Goal: Information Seeking & Learning: Learn about a topic

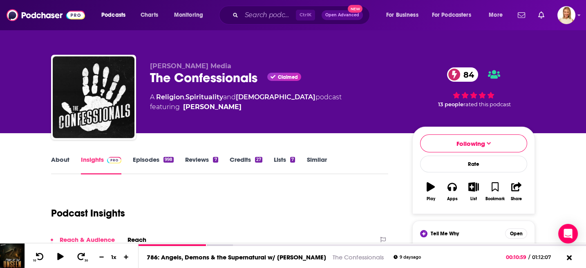
scroll to position [109, 0]
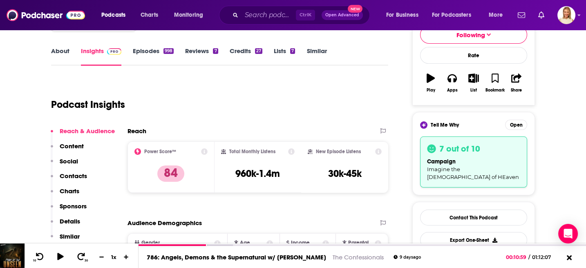
click at [155, 48] on link "Episodes 998" at bounding box center [153, 56] width 41 height 19
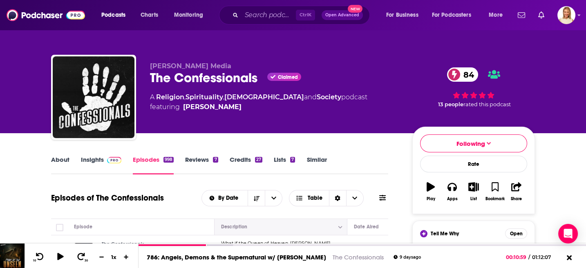
scroll to position [54, 0]
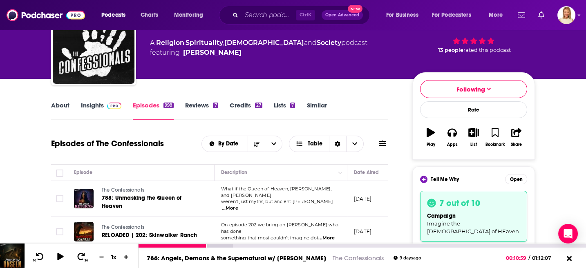
click at [274, 257] on link "786: Angels, Demons & the Supernatural w/ [PERSON_NAME]" at bounding box center [236, 258] width 179 height 8
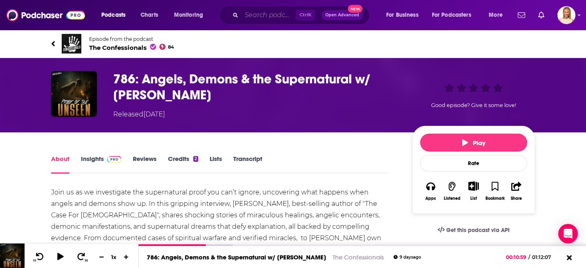
click at [256, 16] on input "Search podcasts, credits, & more..." at bounding box center [268, 15] width 54 height 13
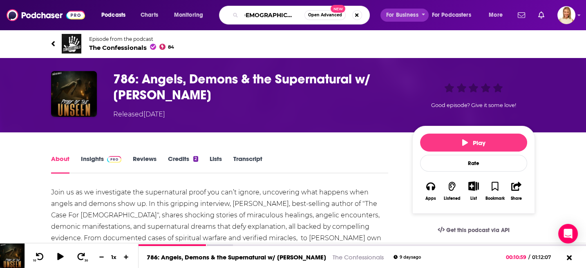
type input "christian in [GEOGRAPHIC_DATA]"
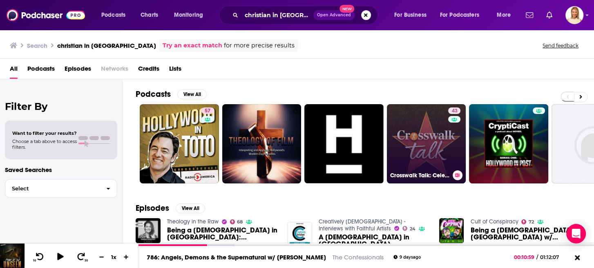
click at [440, 141] on link "43 Crosswalk Talk: Celebrity [DEMOGRAPHIC_DATA] Interviews" at bounding box center [426, 143] width 79 height 79
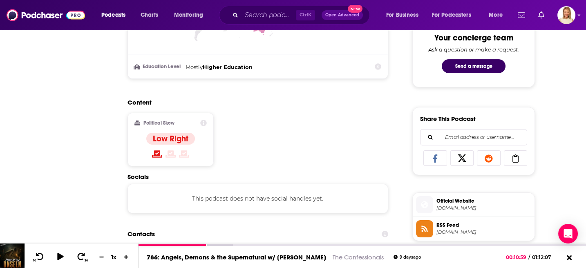
scroll to position [54, 0]
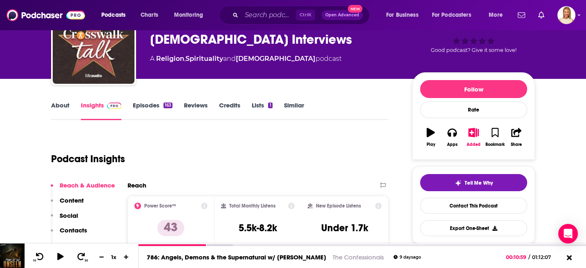
click at [54, 104] on link "About" at bounding box center [60, 110] width 18 height 19
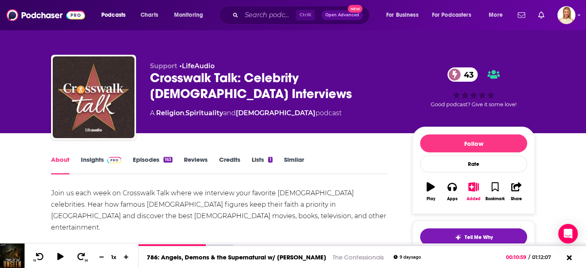
scroll to position [109, 0]
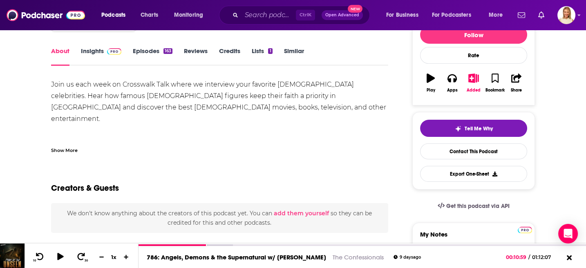
click at [161, 50] on link "Episodes 163" at bounding box center [153, 56] width 40 height 19
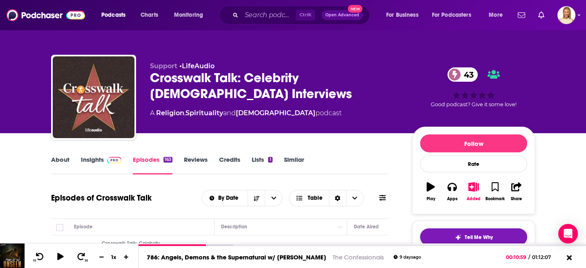
click at [455, 234] on img "button" at bounding box center [458, 237] width 7 height 7
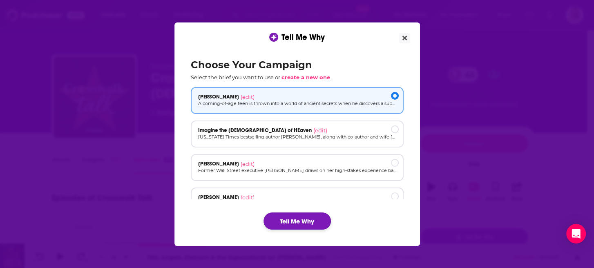
click at [319, 220] on button "Tell Me Why" at bounding box center [296, 220] width 67 height 17
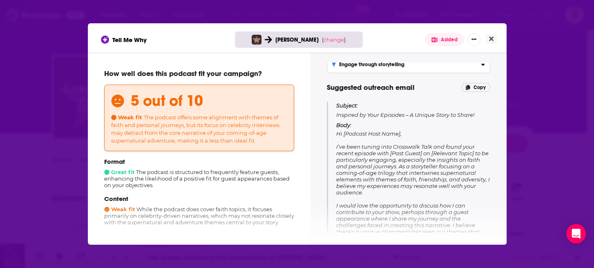
click at [447, 38] on button "Added" at bounding box center [444, 39] width 39 height 13
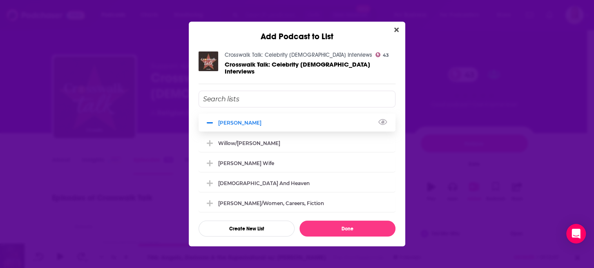
click at [212, 119] on icon "Add Podcast To List" at bounding box center [210, 122] width 6 height 7
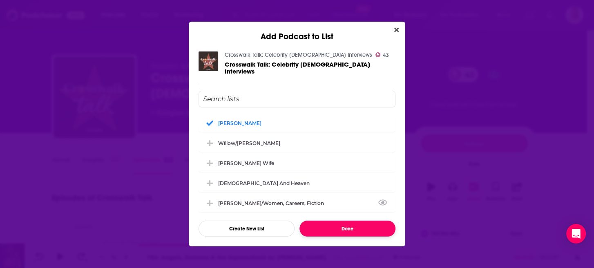
click at [346, 225] on button "Done" at bounding box center [347, 229] width 96 height 16
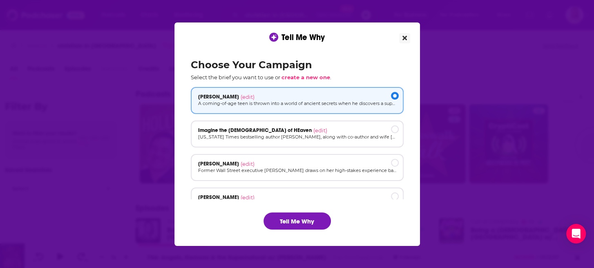
click at [404, 36] on icon "Close" at bounding box center [404, 38] width 4 height 7
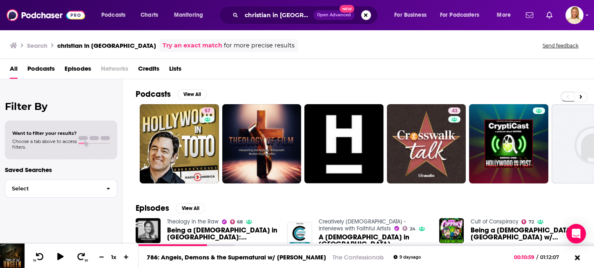
click at [50, 69] on span "Podcasts" at bounding box center [40, 70] width 27 height 17
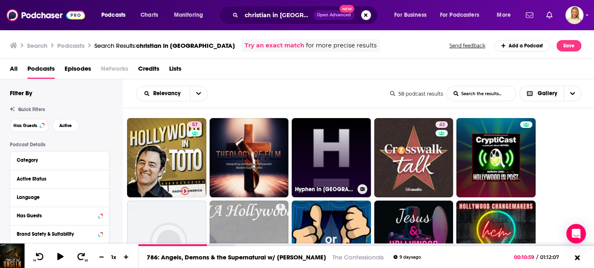
click at [329, 160] on link "Hyphen in [GEOGRAPHIC_DATA]" at bounding box center [331, 157] width 79 height 79
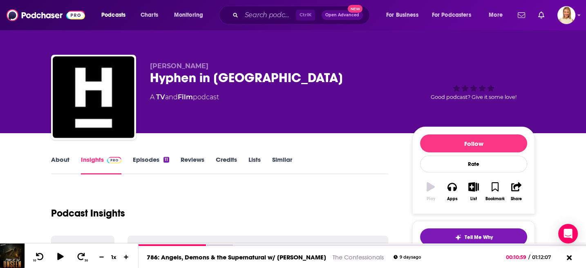
click at [329, 160] on div "About Insights Episodes 11 Reviews Credits Lists Similar" at bounding box center [219, 164] width 337 height 20
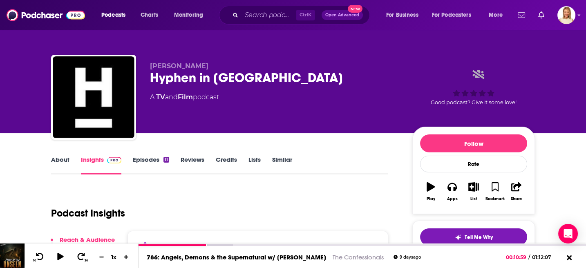
scroll to position [109, 0]
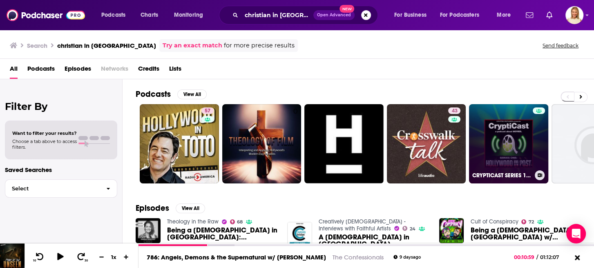
click at [515, 134] on link "CRYPTICAST SERIES 1 HOLLYWOOD IN POST 2017" at bounding box center [508, 143] width 79 height 79
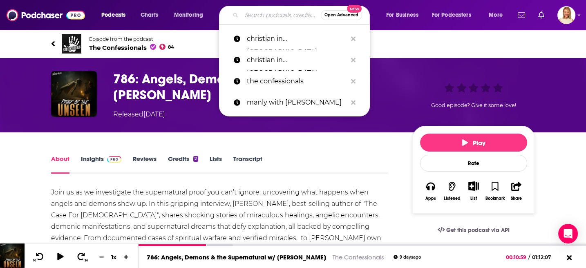
click at [266, 18] on input "Search podcasts, credits, & more..." at bounding box center [280, 15] width 79 height 13
click at [272, 34] on p "christian in [GEOGRAPHIC_DATA]" at bounding box center [297, 38] width 100 height 21
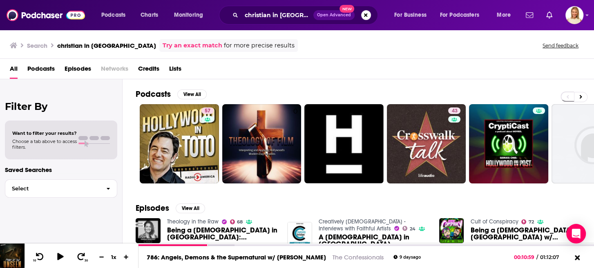
click at [52, 66] on span "Podcasts" at bounding box center [40, 70] width 27 height 17
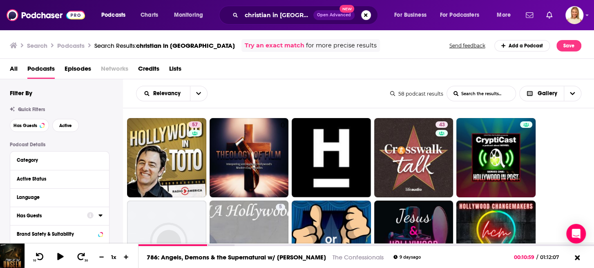
click at [47, 214] on div "Has Guests" at bounding box center [49, 216] width 65 height 6
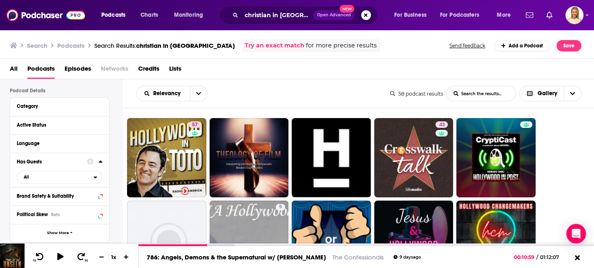
scroll to position [54, 0]
click at [96, 175] on icon "open menu" at bounding box center [96, 177] width 4 height 6
click at [70, 207] on div "Has guests 17" at bounding box center [62, 203] width 91 height 13
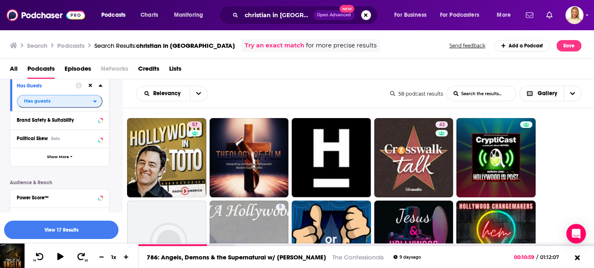
scroll to position [163, 0]
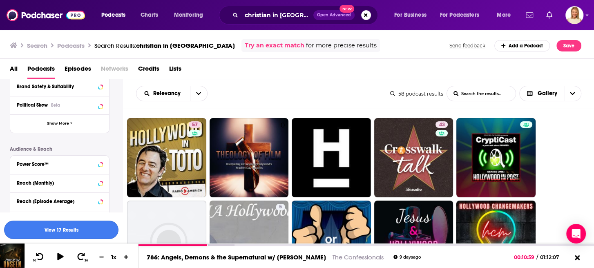
click at [86, 231] on button "View 17 Results" at bounding box center [61, 230] width 114 height 18
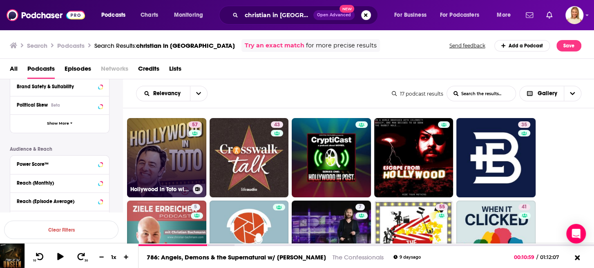
click at [194, 152] on div "57" at bounding box center [196, 152] width 14 height 63
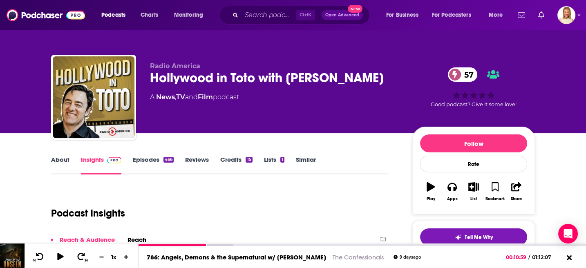
click at [67, 158] on link "About" at bounding box center [60, 165] width 18 height 19
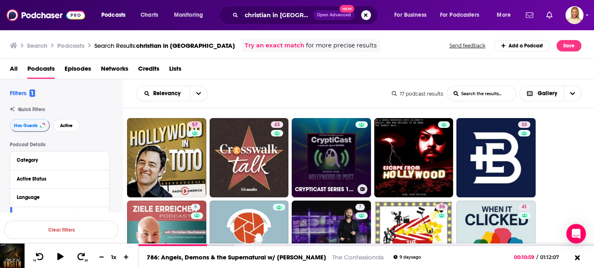
click at [335, 163] on link "CRYPTICAST SERIES 1 HOLLYWOOD IN POST 2017" at bounding box center [331, 157] width 79 height 79
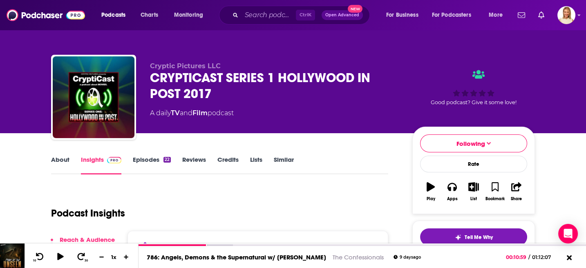
scroll to position [54, 0]
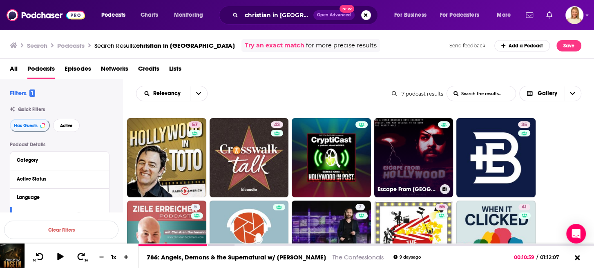
click at [405, 158] on link "Escape From [GEOGRAPHIC_DATA] - bitblastnetwork" at bounding box center [413, 157] width 79 height 79
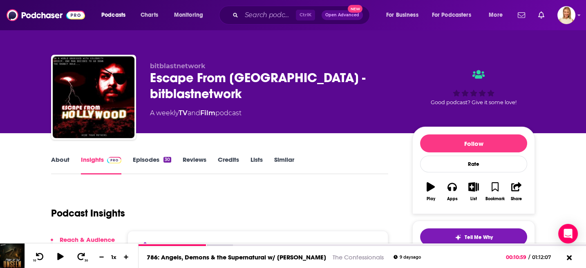
scroll to position [109, 0]
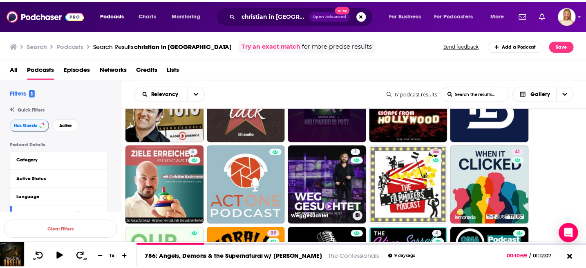
scroll to position [54, 0]
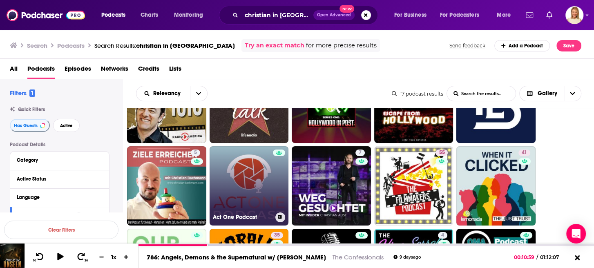
click at [252, 185] on link "Act One Podcast" at bounding box center [249, 185] width 79 height 79
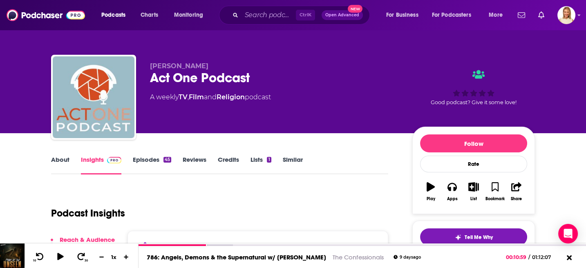
scroll to position [109, 0]
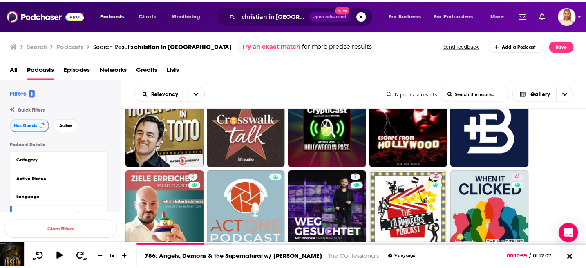
scroll to position [109, 0]
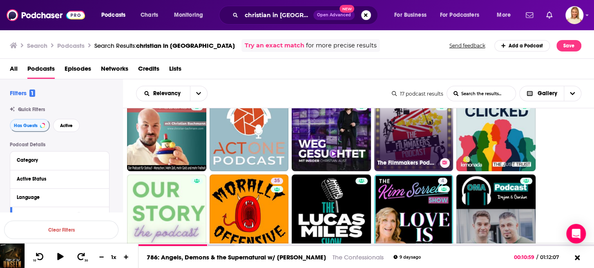
click at [417, 138] on link "55 The Filmmakers Podcast" at bounding box center [413, 131] width 79 height 79
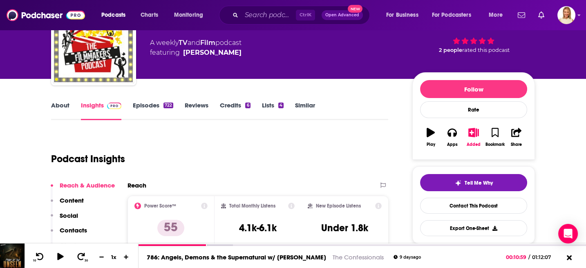
scroll to position [109, 0]
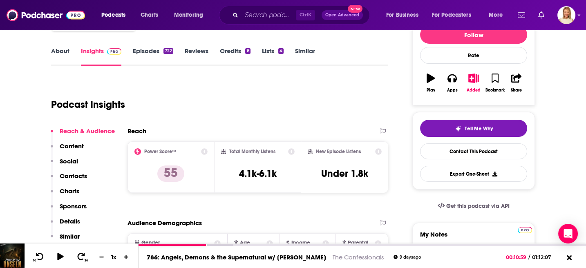
click at [64, 49] on link "About" at bounding box center [60, 56] width 18 height 19
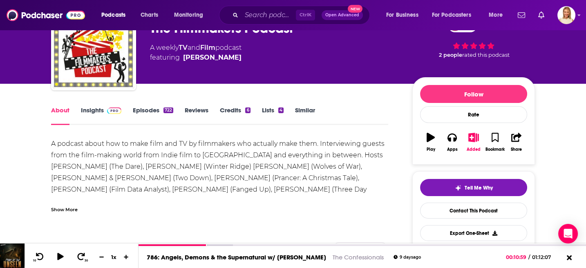
scroll to position [54, 0]
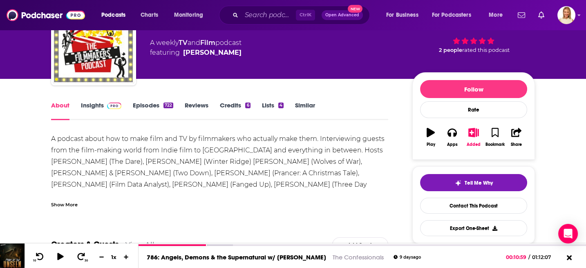
click at [61, 202] on div "Show More" at bounding box center [64, 204] width 27 height 8
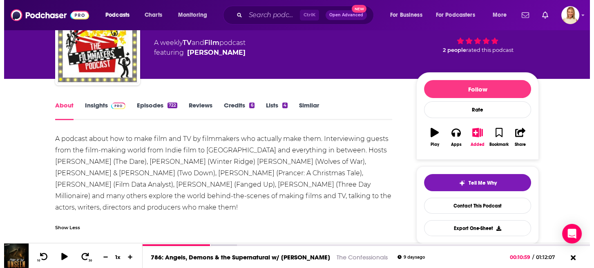
scroll to position [0, 0]
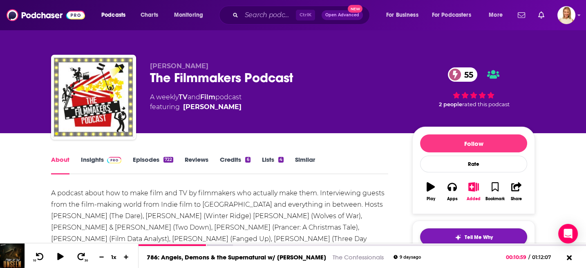
click at [457, 234] on img "button" at bounding box center [458, 237] width 7 height 7
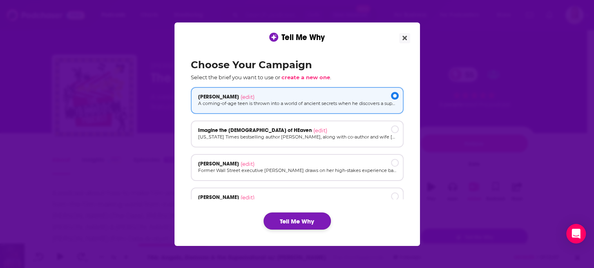
click at [308, 219] on button "Tell Me Why" at bounding box center [296, 220] width 67 height 17
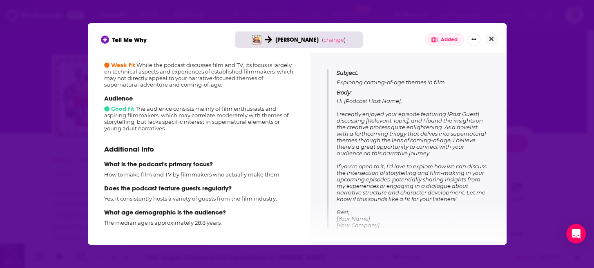
scroll to position [88, 0]
click at [493, 38] on icon "Close" at bounding box center [491, 39] width 4 height 7
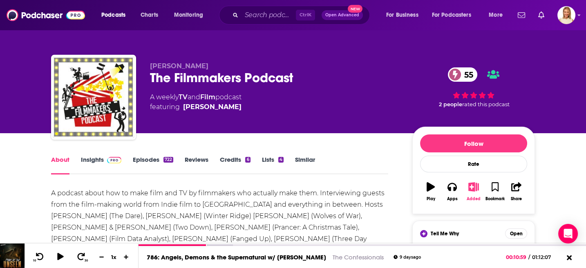
click at [473, 184] on icon "button" at bounding box center [474, 186] width 10 height 9
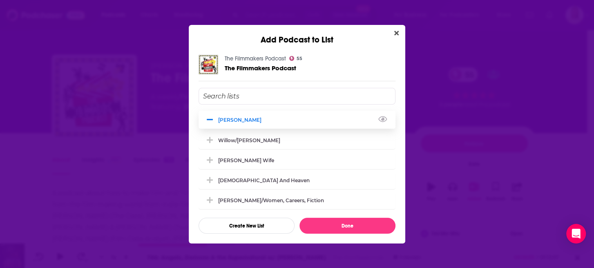
click at [230, 117] on div "[PERSON_NAME]" at bounding box center [242, 120] width 48 height 6
click at [207, 118] on icon "Add Podcast To List" at bounding box center [210, 119] width 6 height 7
click at [232, 117] on div "[PERSON_NAME]" at bounding box center [242, 120] width 48 height 6
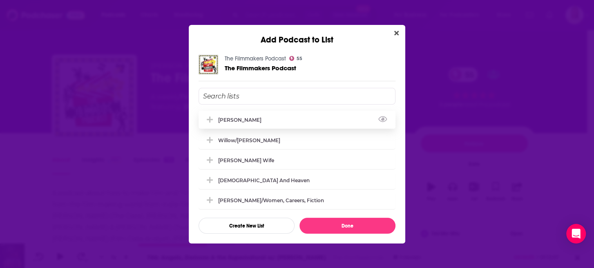
click at [232, 117] on div "[PERSON_NAME]" at bounding box center [242, 120] width 48 height 6
click at [231, 118] on div "[PERSON_NAME]" at bounding box center [242, 120] width 48 height 6
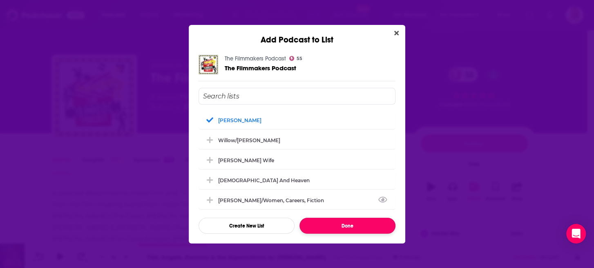
click at [339, 225] on button "Done" at bounding box center [347, 226] width 96 height 16
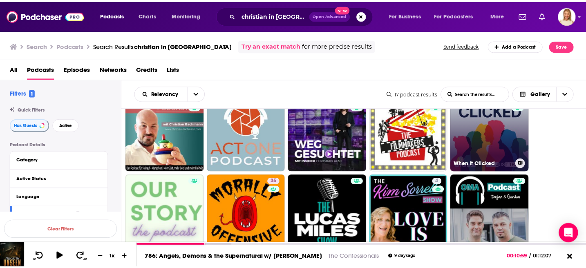
scroll to position [109, 0]
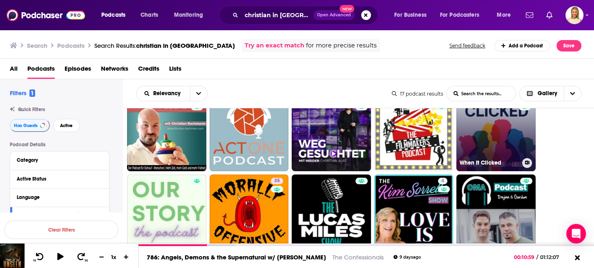
click at [491, 138] on link "41 When It Clicked" at bounding box center [495, 131] width 79 height 79
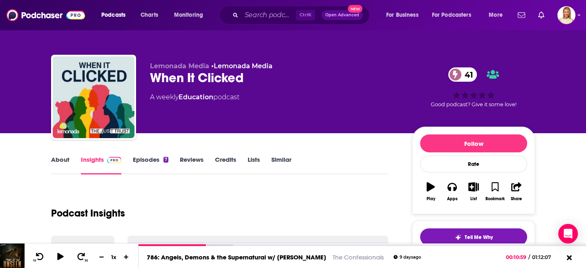
scroll to position [109, 0]
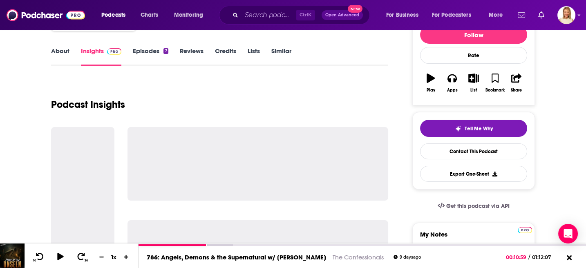
click at [56, 51] on link "About" at bounding box center [60, 56] width 18 height 19
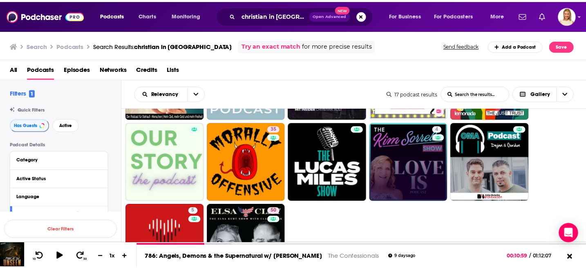
scroll to position [163, 0]
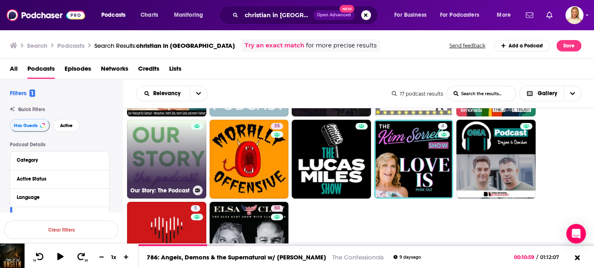
click at [160, 146] on link "Our Story: The Podcast" at bounding box center [166, 159] width 79 height 79
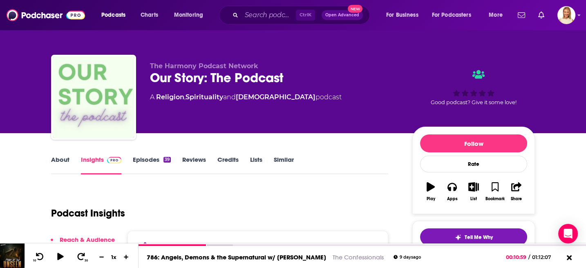
scroll to position [109, 0]
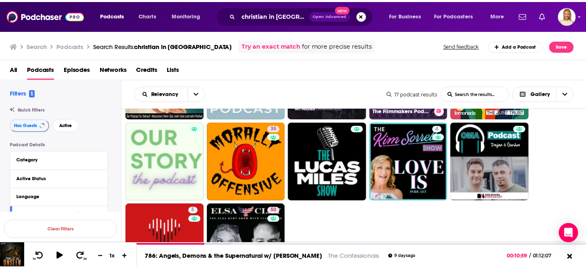
scroll to position [163, 0]
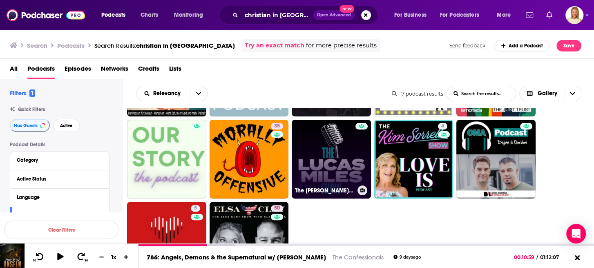
click at [348, 163] on link "The [PERSON_NAME] Show" at bounding box center [331, 159] width 79 height 79
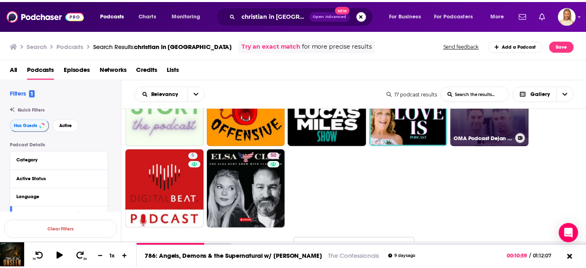
scroll to position [222, 0]
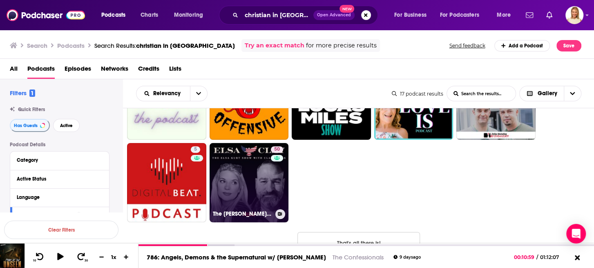
click at [244, 170] on link "50 The [PERSON_NAME] [PERSON_NAME] Show" at bounding box center [249, 182] width 79 height 79
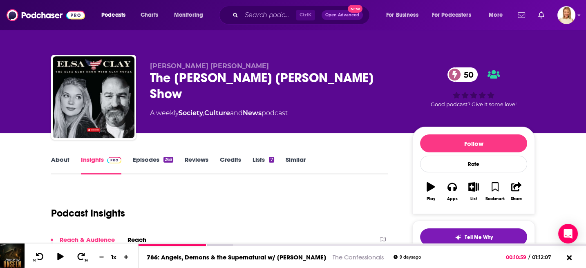
click at [56, 157] on link "About" at bounding box center [60, 165] width 18 height 19
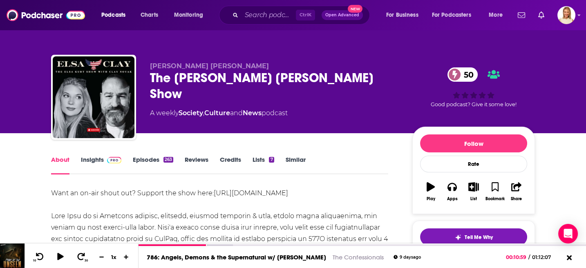
scroll to position [54, 0]
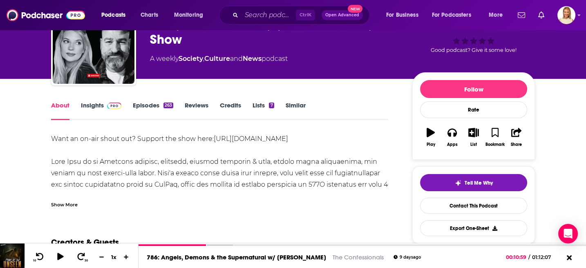
click at [69, 199] on div "Show More" at bounding box center [219, 201] width 337 height 14
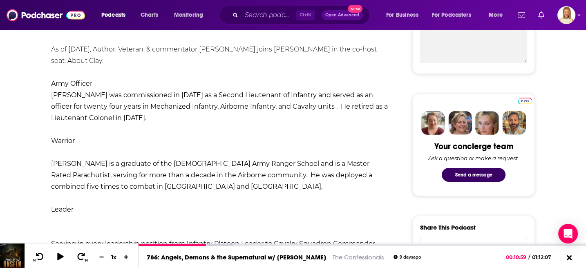
scroll to position [163, 0]
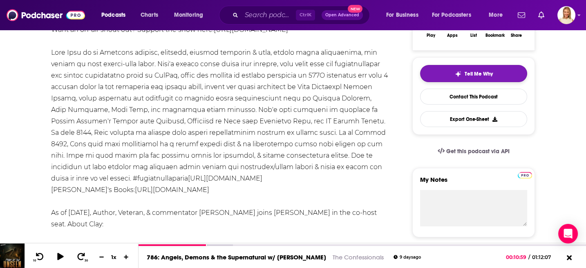
click at [472, 75] on span "Tell Me Why" at bounding box center [478, 74] width 28 height 7
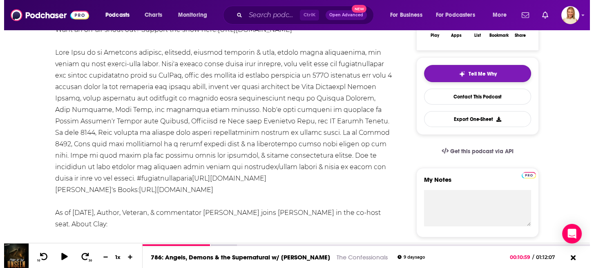
scroll to position [0, 0]
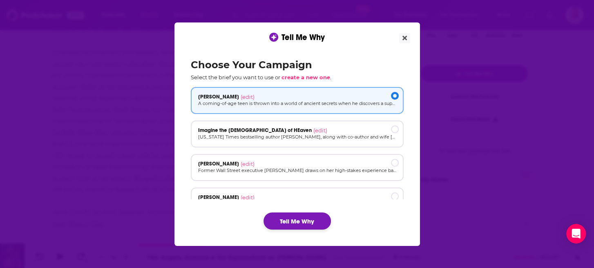
click at [294, 222] on button "Tell Me Why" at bounding box center [296, 220] width 67 height 17
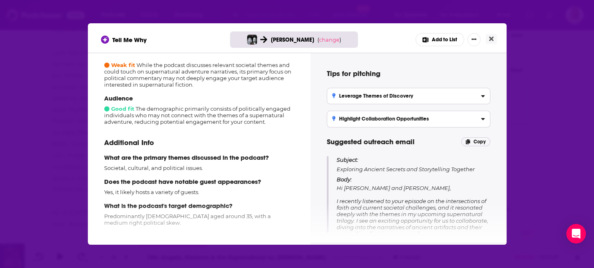
scroll to position [146, 0]
click at [491, 37] on icon "Close" at bounding box center [491, 39] width 4 height 7
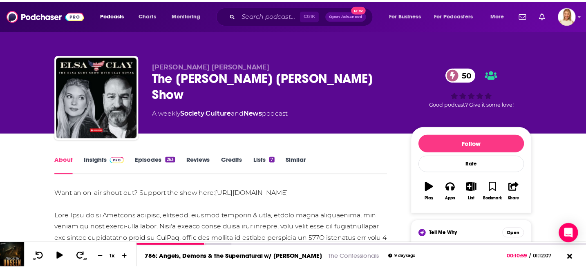
scroll to position [163, 0]
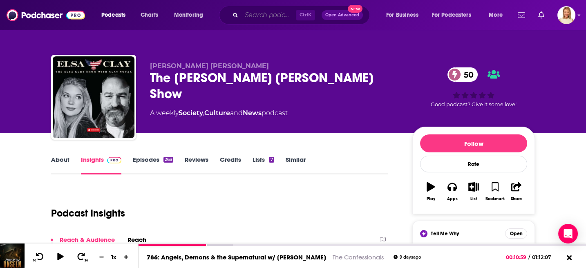
click at [261, 16] on input "Search podcasts, credits, & more..." at bounding box center [268, 15] width 54 height 13
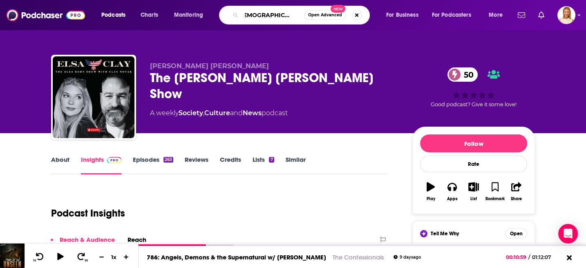
type input "[DEMOGRAPHIC_DATA] book authors"
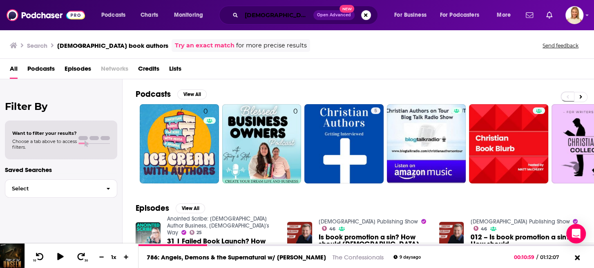
click at [272, 15] on input "[DEMOGRAPHIC_DATA] book authors" at bounding box center [277, 15] width 72 height 13
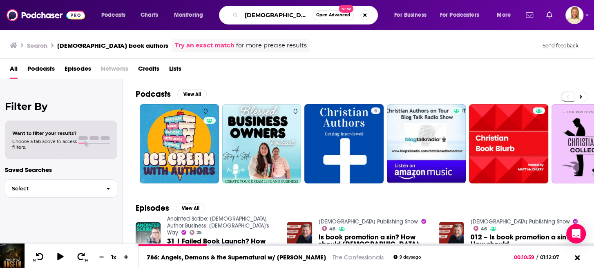
type input "[DEMOGRAPHIC_DATA] fiction book authors"
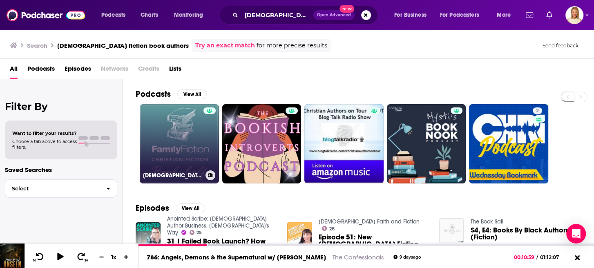
click at [191, 151] on link "[DEMOGRAPHIC_DATA] Fiction Bookshelf by FamilyFiction – Family Fiction" at bounding box center [179, 143] width 79 height 79
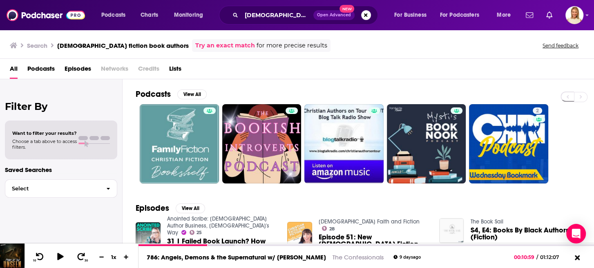
click at [107, 138] on span at bounding box center [104, 138] width 9 height 4
click at [54, 123] on div "Want to filter your results? Choose a tab above to access filters." at bounding box center [61, 139] width 112 height 39
click at [45, 71] on span "Podcasts" at bounding box center [40, 70] width 27 height 17
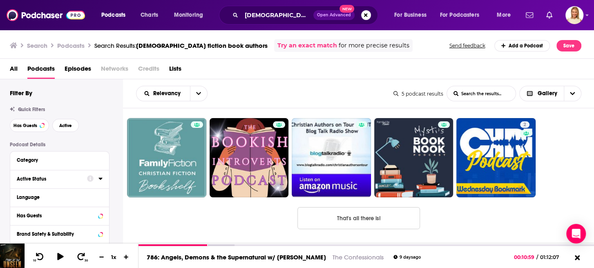
click at [63, 180] on div "Active Status" at bounding box center [49, 179] width 65 height 6
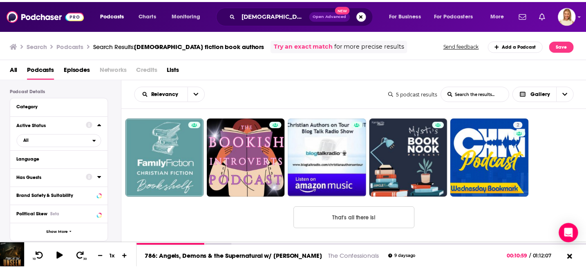
scroll to position [54, 0]
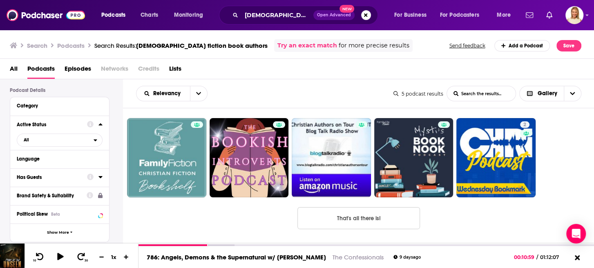
click at [52, 178] on div "Has Guests" at bounding box center [49, 177] width 65 height 6
click at [59, 193] on span "All" at bounding box center [55, 192] width 76 height 11
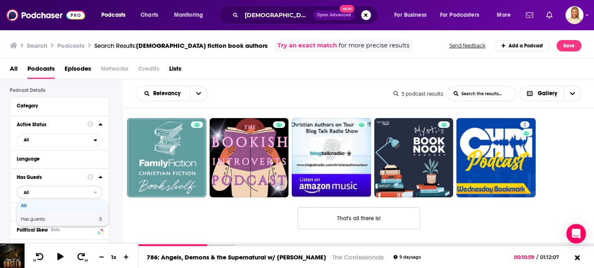
click at [51, 217] on span "Has guests" at bounding box center [46, 219] width 50 height 4
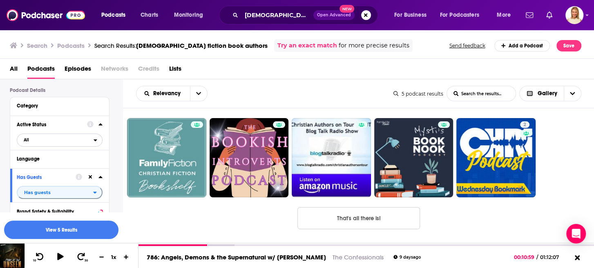
click at [57, 138] on span "All" at bounding box center [55, 139] width 76 height 11
click at [38, 173] on div "Active 2" at bounding box center [62, 166] width 91 height 13
click at [75, 230] on button "View 2 Results" at bounding box center [61, 230] width 114 height 18
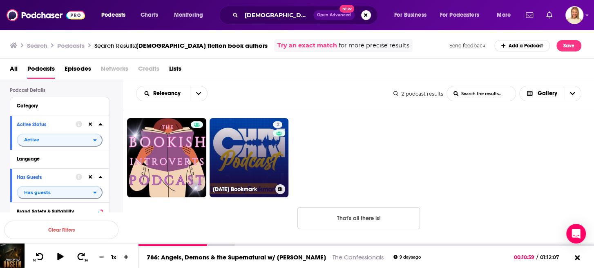
click at [266, 165] on link "2 [DATE] Bookmark" at bounding box center [249, 157] width 79 height 79
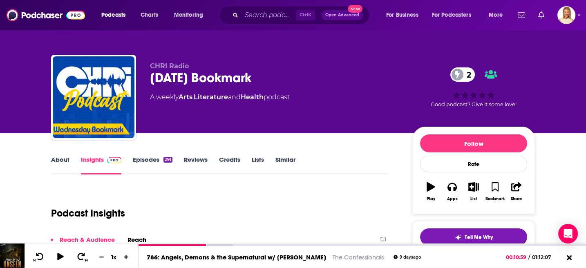
click at [54, 158] on link "About" at bounding box center [60, 165] width 18 height 19
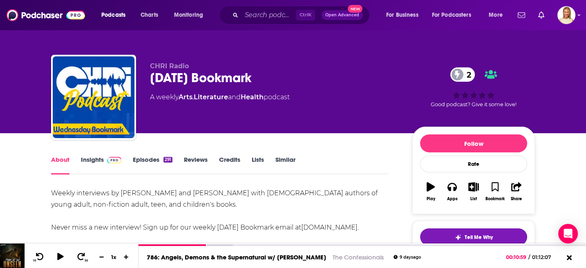
click at [97, 159] on link "Insights" at bounding box center [101, 165] width 40 height 19
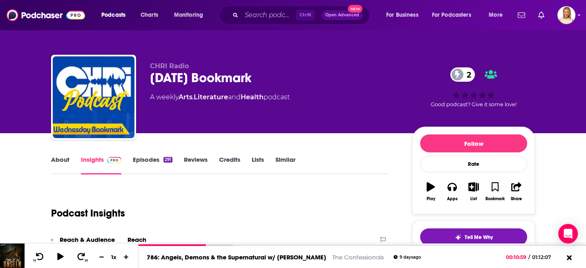
click at [64, 158] on link "About" at bounding box center [60, 165] width 18 height 19
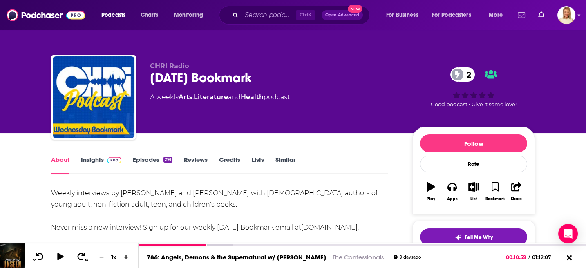
scroll to position [54, 0]
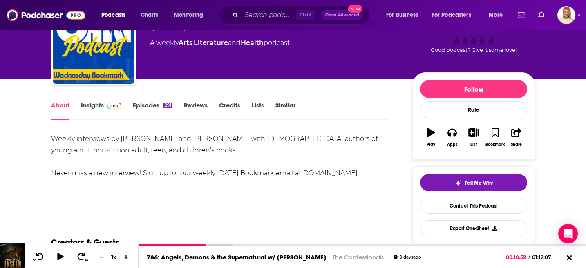
click at [153, 106] on link "Episodes 291" at bounding box center [153, 110] width 40 height 19
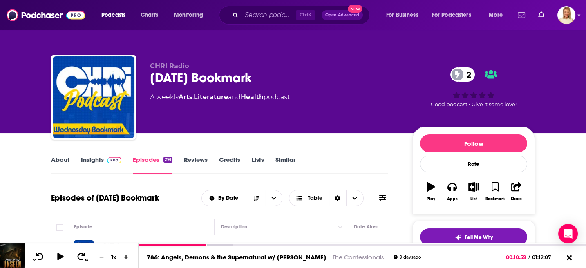
click at [231, 163] on link "Credits" at bounding box center [229, 165] width 21 height 19
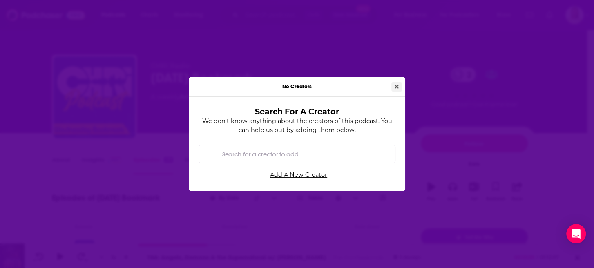
click at [395, 86] on icon "Close" at bounding box center [397, 87] width 4 height 6
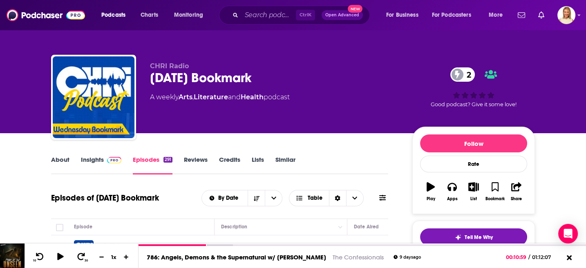
click at [284, 159] on link "Similar" at bounding box center [285, 165] width 20 height 19
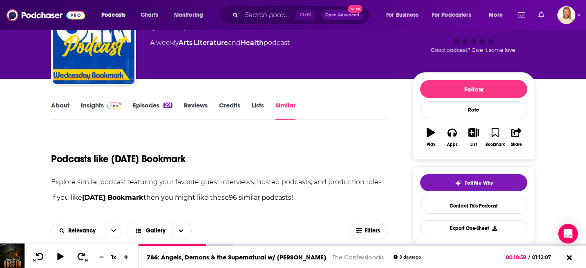
scroll to position [218, 0]
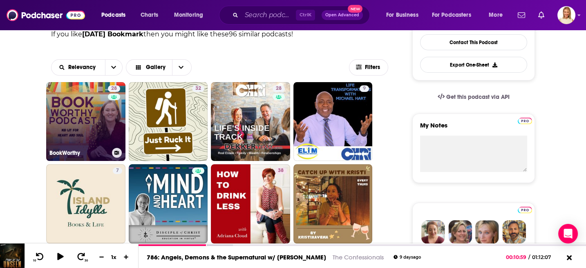
click at [104, 122] on link "28 BookWorthy" at bounding box center [85, 121] width 79 height 79
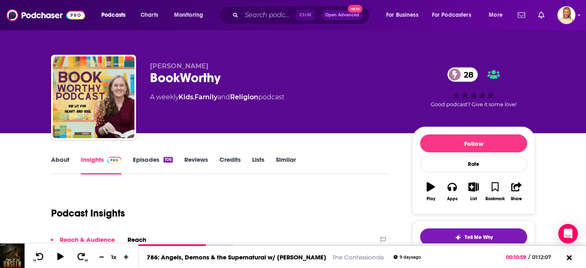
click at [59, 160] on link "About" at bounding box center [60, 165] width 18 height 19
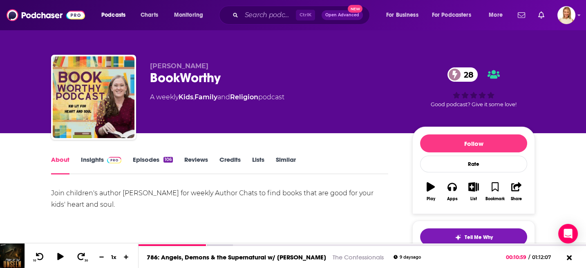
scroll to position [109, 0]
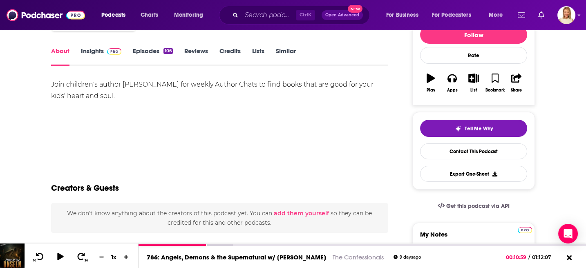
click at [156, 51] on link "Episodes 106" at bounding box center [153, 56] width 40 height 19
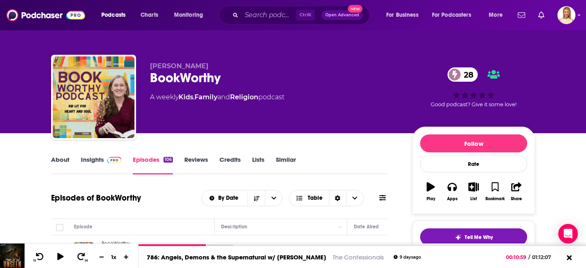
click at [67, 158] on link "About" at bounding box center [60, 165] width 18 height 19
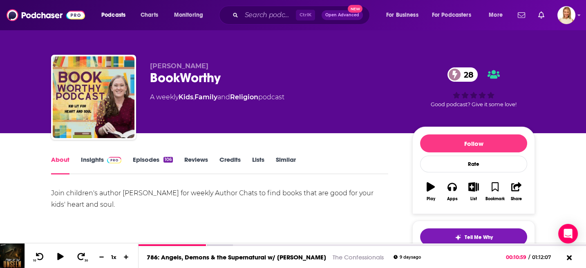
click at [105, 158] on span at bounding box center [113, 160] width 18 height 8
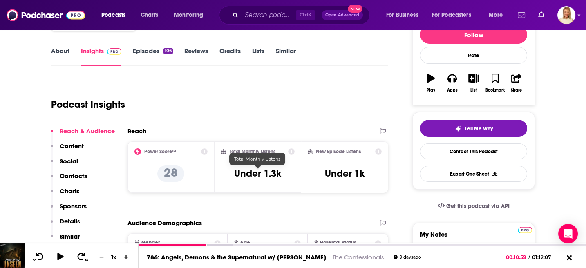
scroll to position [54, 0]
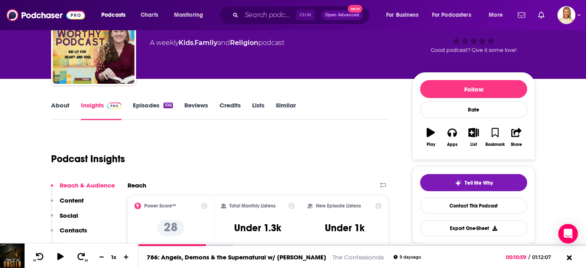
click at [57, 103] on link "About" at bounding box center [60, 110] width 18 height 19
